Goal: Subscribe to service/newsletter

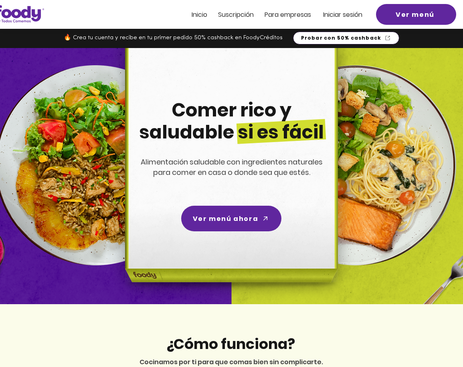
click at [330, 38] on span "Probar con 50% cashback" at bounding box center [341, 37] width 80 height 7
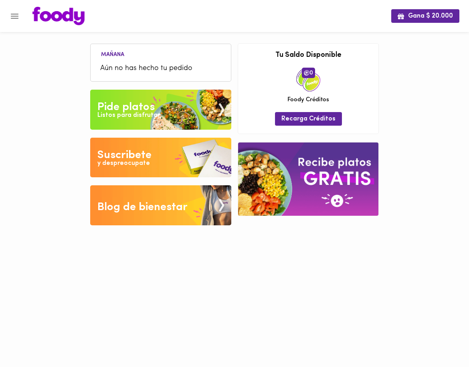
click at [161, 104] on img at bounding box center [160, 110] width 141 height 40
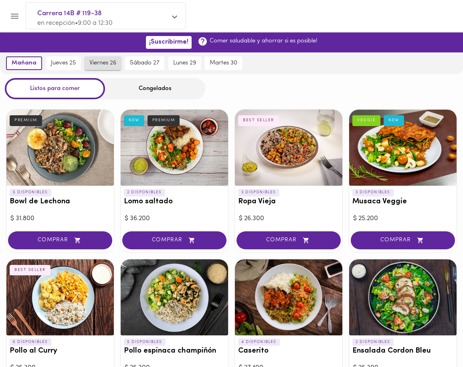
click at [95, 62] on span "viernes 26" at bounding box center [102, 63] width 27 height 7
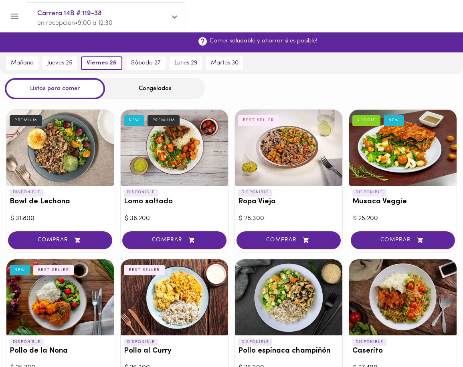
click at [173, 44] on span "¡Suscribirme!" at bounding box center [168, 42] width 39 height 8
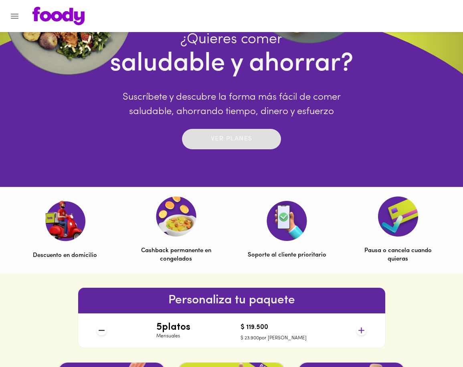
click at [229, 144] on p "Ver planes" at bounding box center [232, 139] width 42 height 9
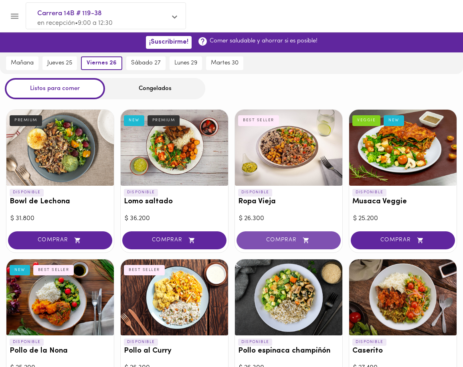
click at [290, 239] on span "COMPRAR" at bounding box center [288, 240] width 84 height 7
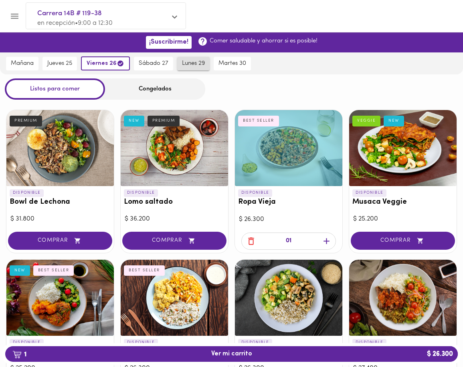
click at [197, 63] on span "lunes 29" at bounding box center [193, 63] width 23 height 7
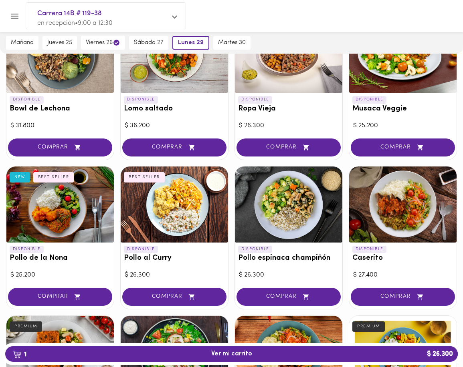
scroll to position [107, 0]
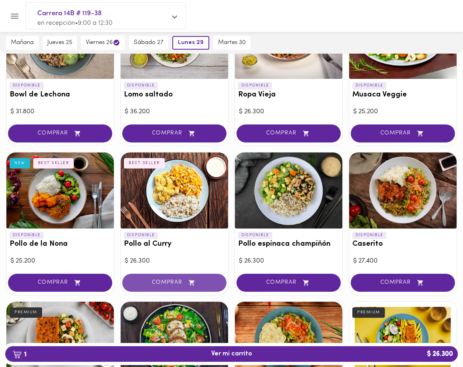
click at [165, 284] on span "COMPRAR" at bounding box center [174, 283] width 84 height 7
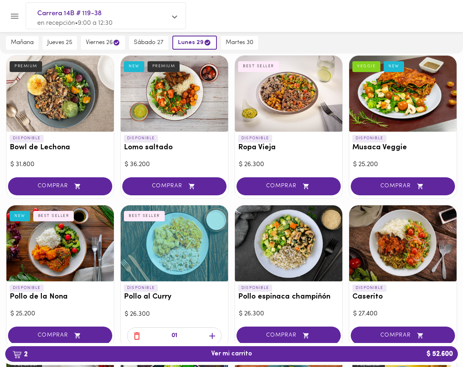
scroll to position [0, 0]
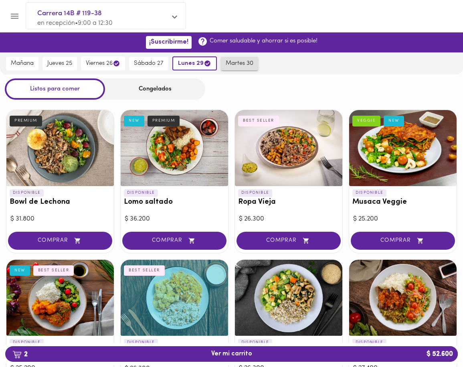
click at [237, 63] on span "martes 30" at bounding box center [239, 63] width 28 height 7
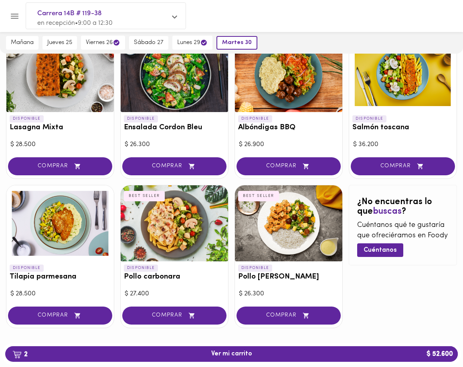
scroll to position [372, 0]
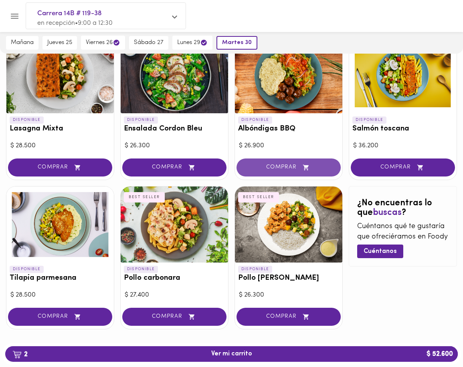
click at [282, 168] on span "COMPRAR" at bounding box center [288, 167] width 84 height 7
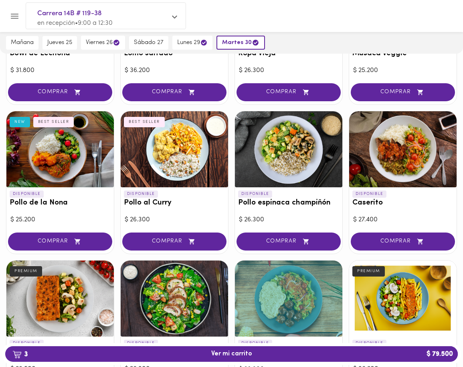
scroll to position [0, 0]
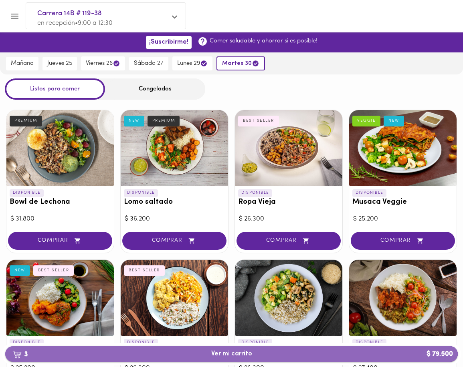
click at [255, 354] on span "3 Ver mi carrito $ 79.500" at bounding box center [231, 354] width 439 height 8
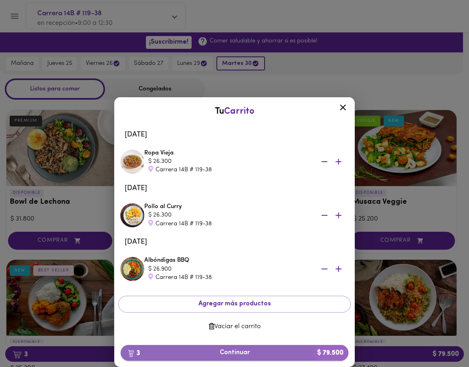
click at [265, 353] on span "3 Continuar $ 79.500" at bounding box center [234, 353] width 215 height 8
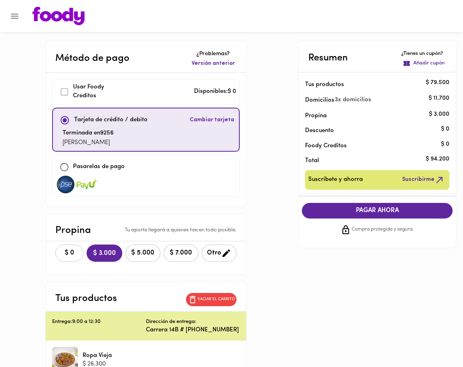
click at [67, 252] on span "$ 0" at bounding box center [69, 253] width 18 height 8
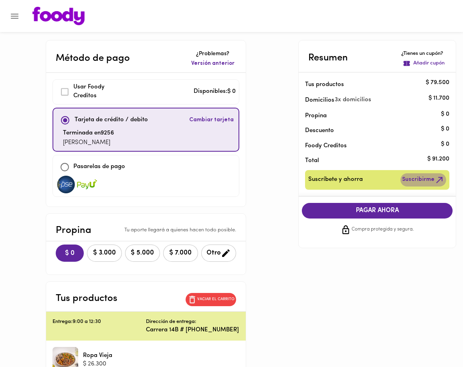
click at [432, 179] on span "Suscribirme" at bounding box center [423, 180] width 42 height 10
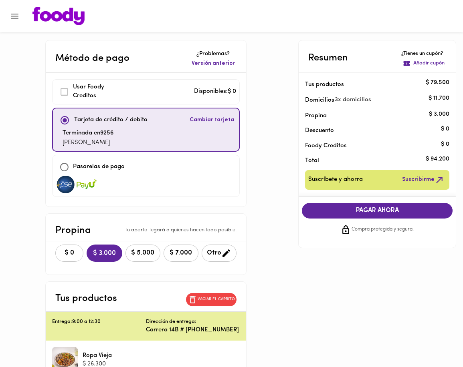
click at [71, 256] on span "$ 0" at bounding box center [69, 253] width 18 height 8
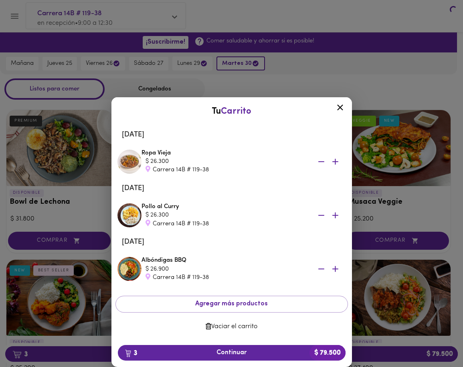
scroll to position [380, 0]
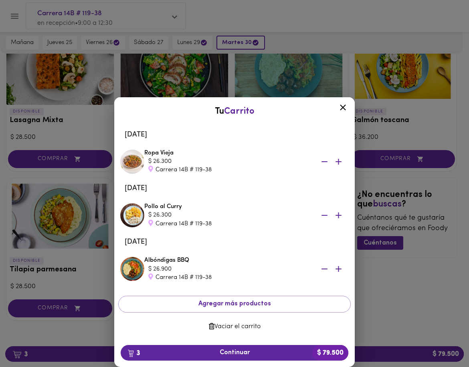
click at [344, 107] on icon at bounding box center [343, 108] width 6 height 6
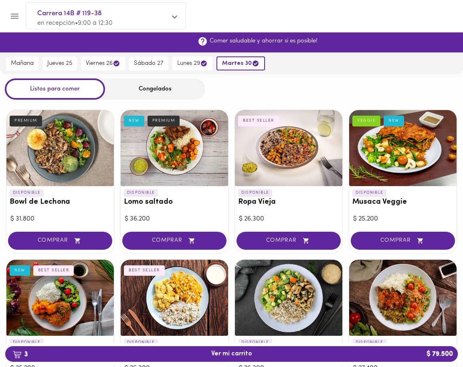
click at [175, 47] on button "¡Suscribirme!" at bounding box center [169, 42] width 46 height 12
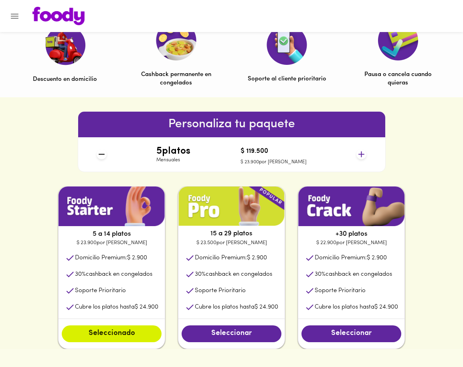
scroll to position [288, 0]
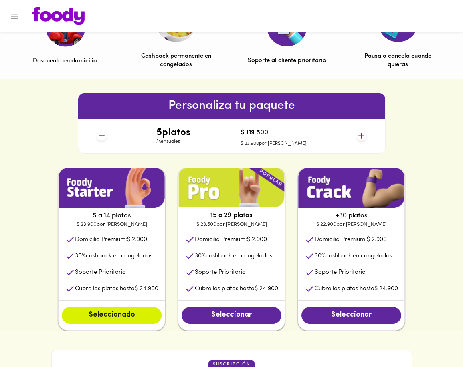
click at [358, 134] on icon at bounding box center [361, 136] width 10 height 10
click at [167, 170] on div "5 a 14 platos $ 23.900 por plato Domicilio Premium: $ 2.900 30 % cashback en co…" at bounding box center [231, 249] width 385 height 163
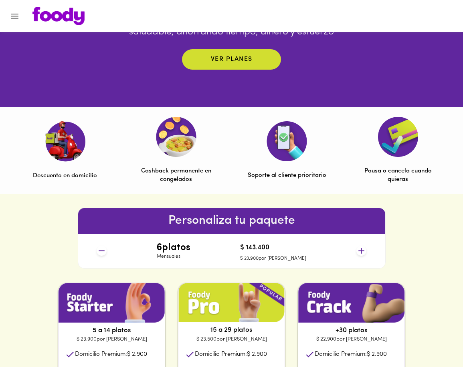
scroll to position [161, 0]
